Goal: Browse casually: Explore the website without a specific task or goal

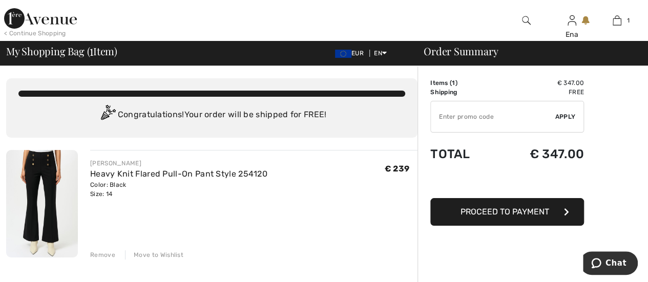
click at [135, 179] on div "Heavy Knit Flared Pull-On Pant Style 254120" at bounding box center [178, 174] width 177 height 12
click at [339, 243] on div "JOSEPH RIBKOFF Heavy Knit Flared Pull-On Pant Style 254120 Color: Black Size: 1…" at bounding box center [253, 205] width 327 height 110
click at [565, 79] on td "€ 347.00" at bounding box center [539, 82] width 89 height 9
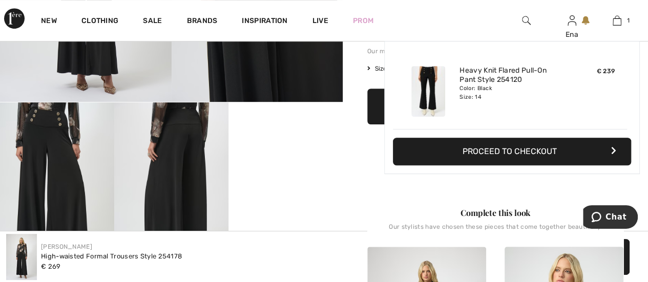
click at [619, 26] on img at bounding box center [617, 20] width 9 height 12
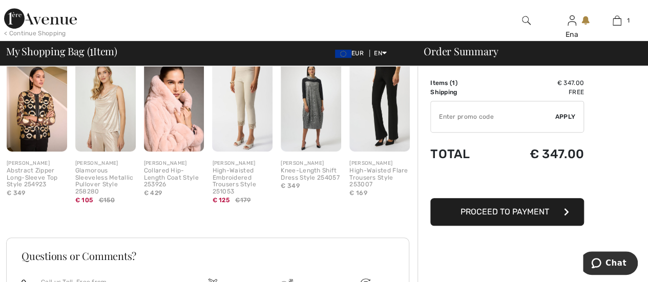
scroll to position [51, 0]
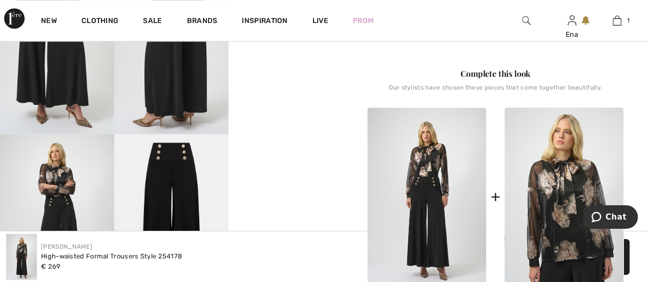
scroll to position [410, 0]
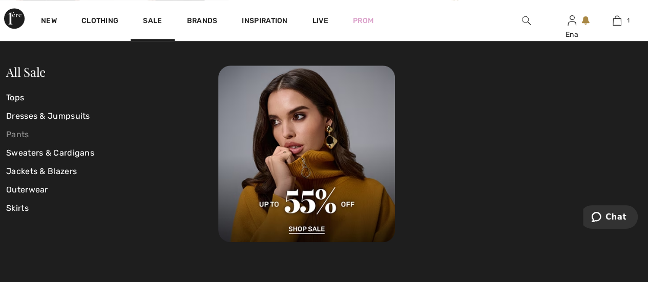
click at [19, 135] on link "Pants" at bounding box center [112, 135] width 212 height 18
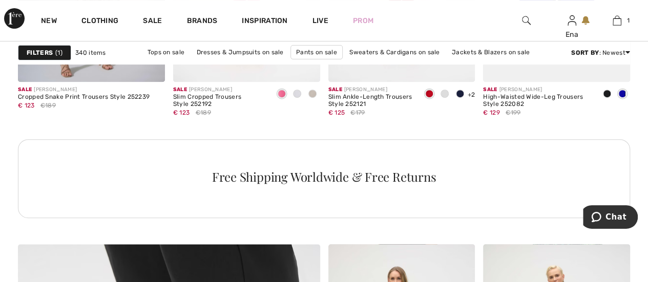
scroll to position [1947, 0]
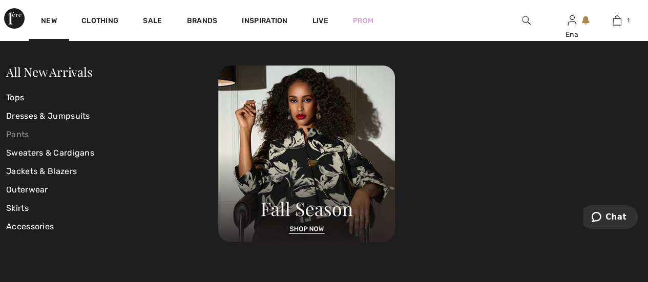
click at [30, 135] on link "Pants" at bounding box center [112, 135] width 212 height 18
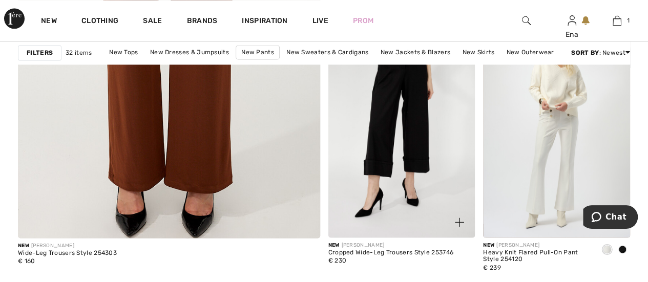
scroll to position [2613, 0]
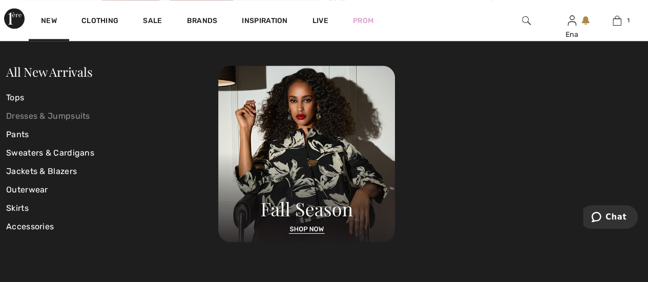
click at [26, 117] on link "Dresses & Jumpsuits" at bounding box center [112, 116] width 212 height 18
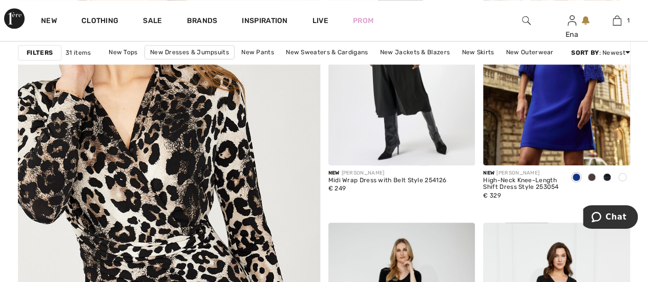
scroll to position [2357, 0]
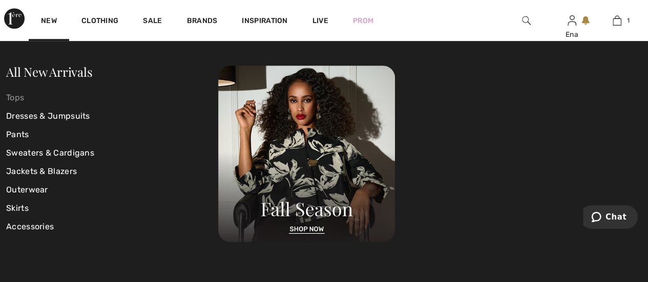
click at [16, 98] on link "Tops" at bounding box center [112, 98] width 212 height 18
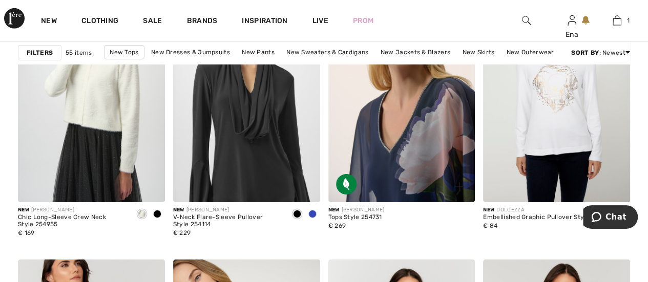
scroll to position [3587, 0]
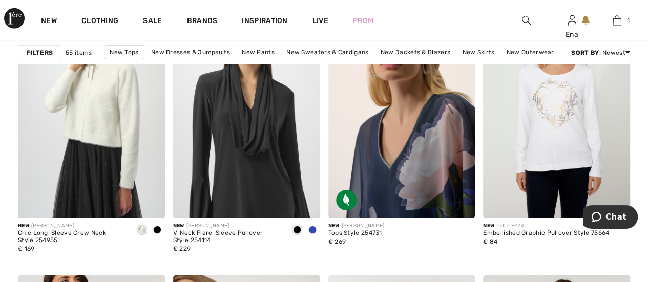
click at [398, 165] on img at bounding box center [401, 108] width 147 height 220
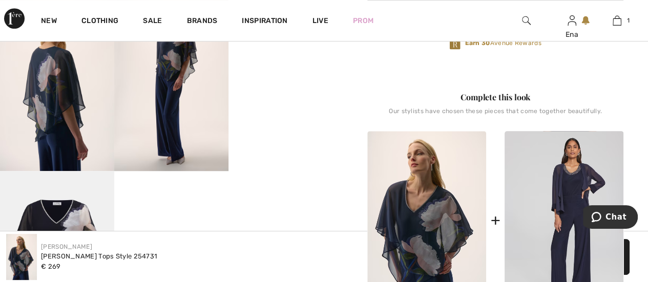
scroll to position [410, 0]
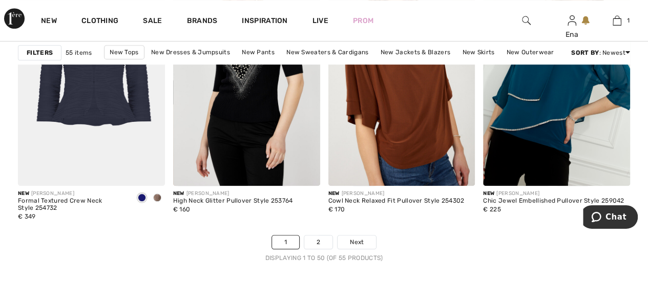
scroll to position [4173, 0]
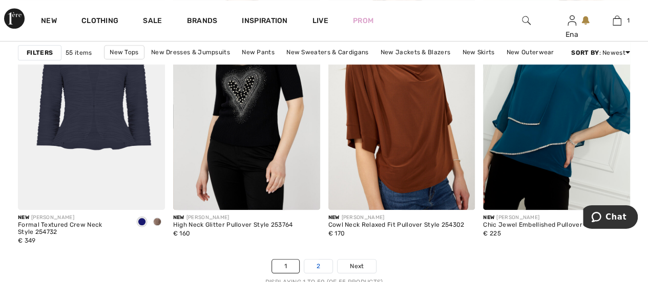
click at [315, 263] on link "2" at bounding box center [318, 266] width 28 height 13
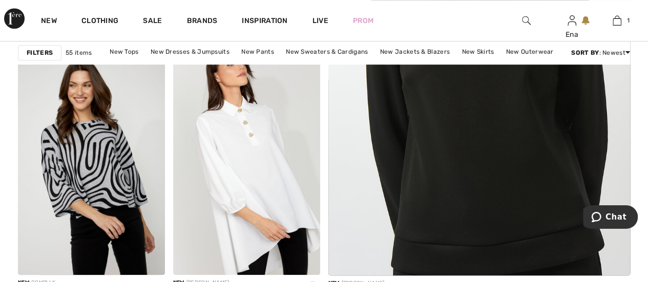
scroll to position [410, 0]
